Goal: Task Accomplishment & Management: Manage account settings

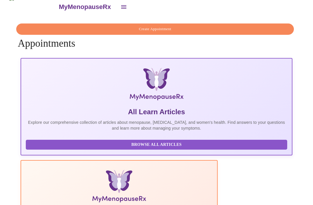
scroll to position [0, 63]
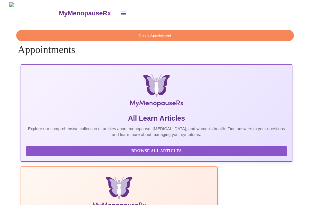
click at [120, 13] on icon "open drawer" at bounding box center [123, 13] width 7 height 7
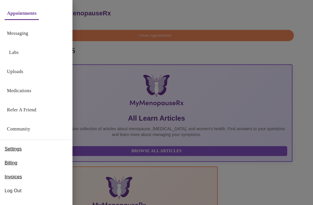
click at [12, 165] on span "Billing" at bounding box center [11, 162] width 13 height 7
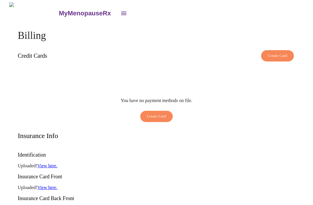
click at [120, 14] on icon "open drawer" at bounding box center [123, 13] width 7 height 7
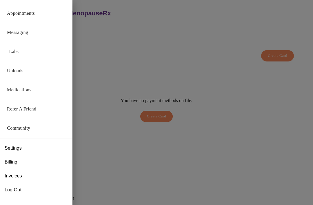
click at [18, 180] on link "Invoices" at bounding box center [13, 175] width 17 height 9
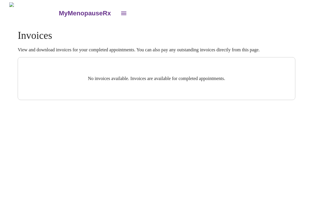
click at [117, 15] on button "open drawer" at bounding box center [124, 13] width 14 height 14
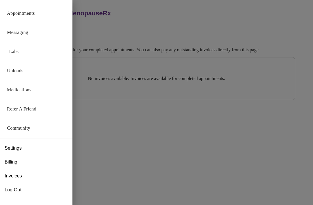
click at [21, 150] on span "Settings" at bounding box center [13, 148] width 17 height 7
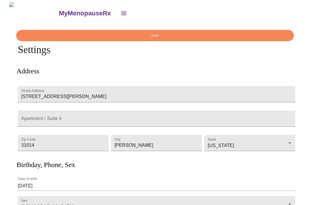
click at [117, 15] on button "open drawer" at bounding box center [124, 13] width 14 height 14
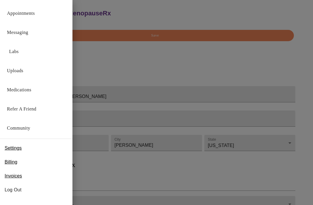
click at [31, 13] on link "Appointments" at bounding box center [21, 13] width 28 height 8
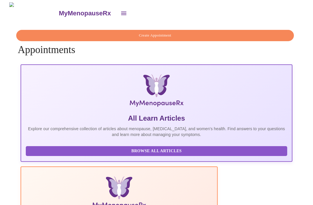
scroll to position [0, 239]
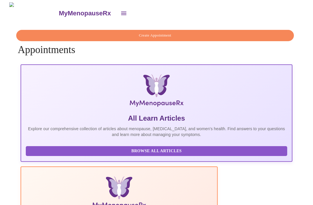
click at [68, 153] on span "Browse All Articles" at bounding box center [157, 151] width 250 height 7
click at [65, 11] on h3 "MyMenopauseRx" at bounding box center [85, 14] width 52 height 8
click at [59, 12] on h3 "MyMenopauseRx" at bounding box center [85, 14] width 52 height 8
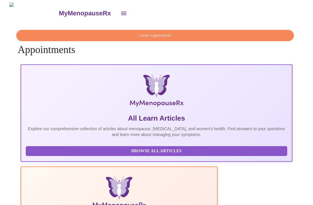
click at [117, 12] on button "open drawer" at bounding box center [124, 13] width 14 height 14
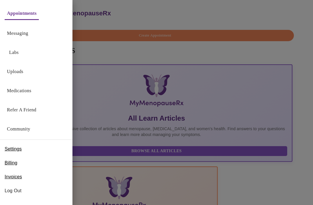
click at [12, 52] on link "Labs" at bounding box center [14, 52] width 10 height 8
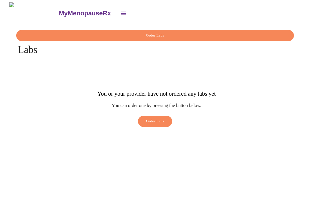
click at [117, 14] on button "open drawer" at bounding box center [124, 13] width 14 height 14
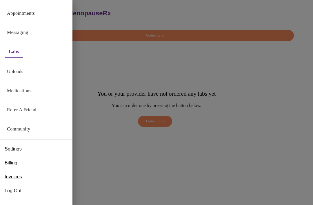
click at [21, 74] on link "Uploads" at bounding box center [15, 72] width 17 height 8
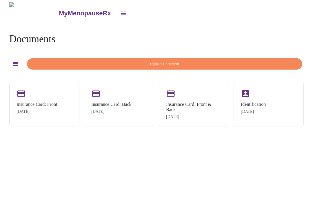
click at [85, 15] on link "MyMenopauseRx" at bounding box center [87, 13] width 59 height 20
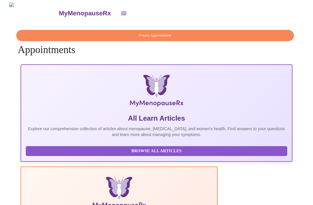
click at [117, 16] on button "open drawer" at bounding box center [124, 13] width 14 height 14
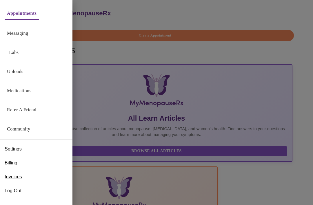
click at [17, 166] on span "Billing" at bounding box center [11, 162] width 13 height 7
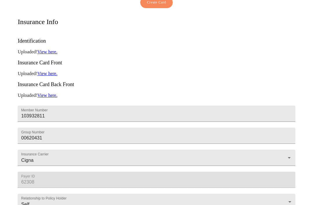
scroll to position [124, 0]
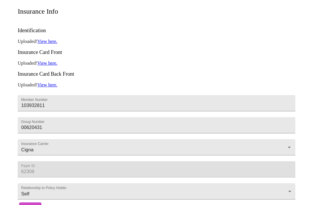
click at [293, 190] on body "MyMenopauseRx Billing Credit Cards Create Card You have no payment methods on f…" at bounding box center [156, 46] width 308 height 337
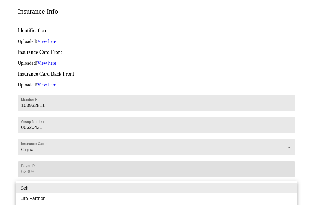
click at [33, 205] on li "Spouse" at bounding box center [157, 209] width 282 height 10
type input "Spouse"
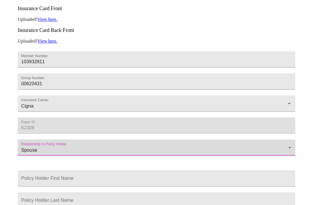
scroll to position [186, 0]
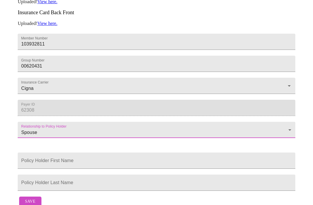
click at [60, 158] on input "Member Number" at bounding box center [157, 161] width 278 height 16
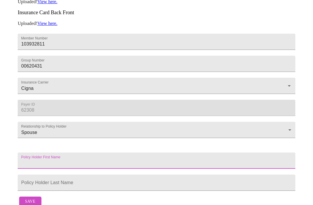
scroll to position [191, 0]
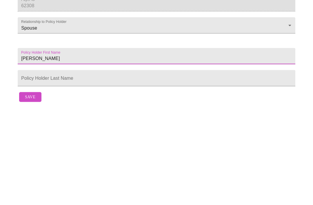
type input "Michael"
click at [70, 170] on input "Member Number" at bounding box center [157, 178] width 278 height 16
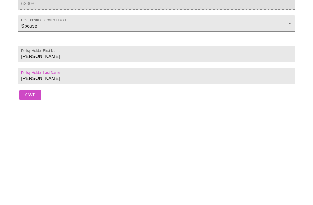
type input "Mullins"
click at [31, 191] on span "Save" at bounding box center [30, 194] width 10 height 7
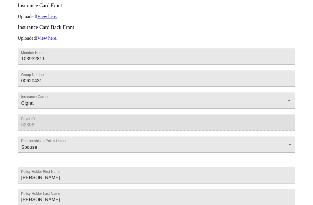
scroll to position [186, 0]
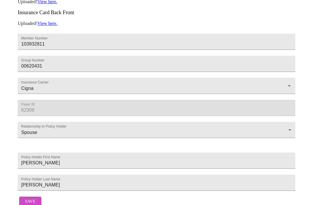
click at [32, 205] on span "Save" at bounding box center [30, 201] width 10 height 7
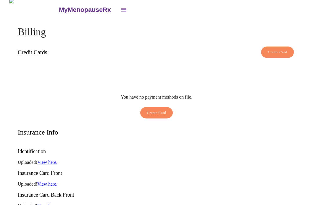
scroll to position [0, 0]
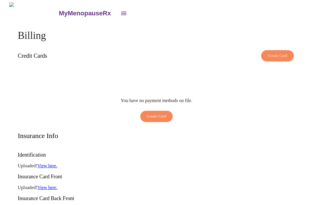
click at [120, 13] on icon "open drawer" at bounding box center [123, 13] width 7 height 7
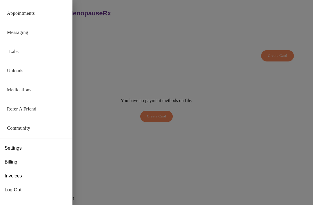
click at [21, 176] on span "Invoices" at bounding box center [13, 176] width 17 height 7
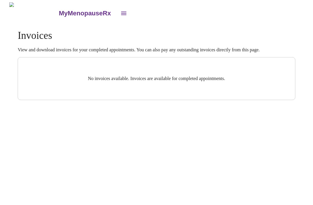
click at [120, 13] on icon "open drawer" at bounding box center [123, 13] width 7 height 7
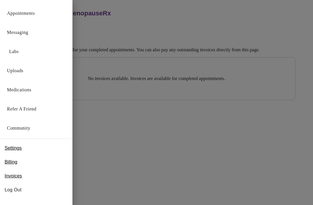
click at [16, 190] on span "Log Out" at bounding box center [36, 189] width 63 height 7
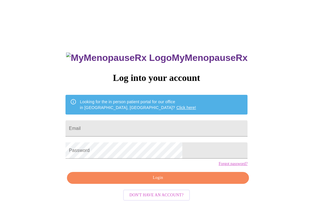
click at [192, 56] on h3 "MyMenopauseRx" at bounding box center [157, 57] width 182 height 11
click at [172, 127] on input "Email" at bounding box center [157, 128] width 182 height 16
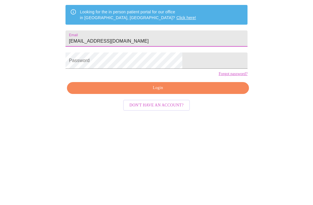
type input "alanamullins1@gmail.com"
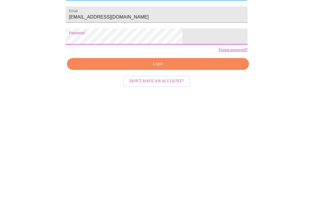
click at [164, 174] on span "Login" at bounding box center [158, 177] width 169 height 7
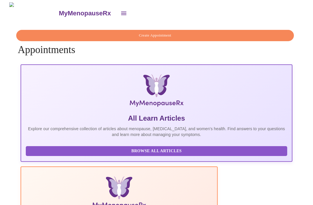
click at [120, 13] on icon "open drawer" at bounding box center [123, 13] width 7 height 7
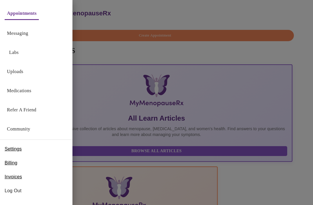
click at [150, 11] on div at bounding box center [156, 102] width 313 height 205
